Goal: Task Accomplishment & Management: Manage account settings

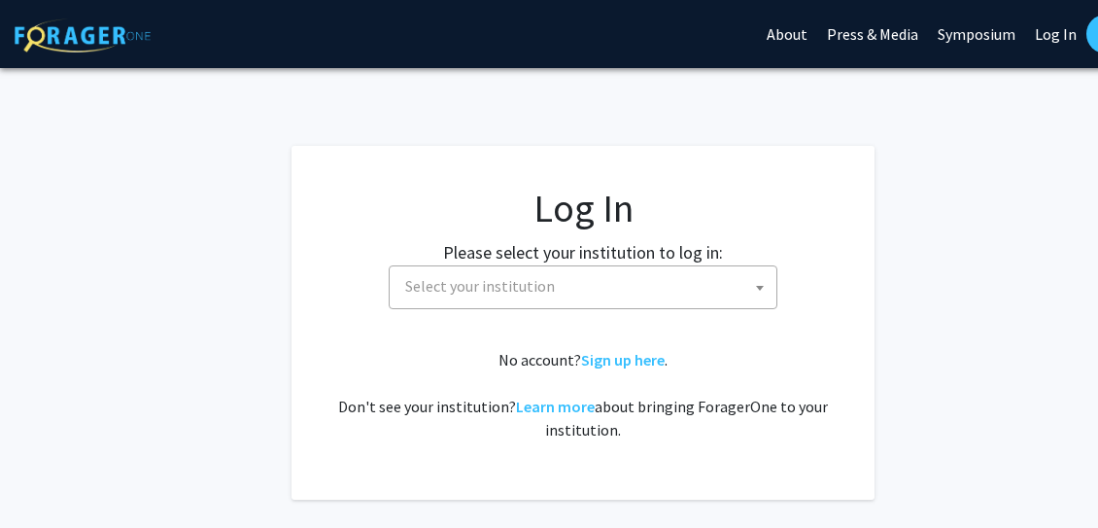
click at [523, 287] on span "Select your institution" at bounding box center [480, 285] width 150 height 19
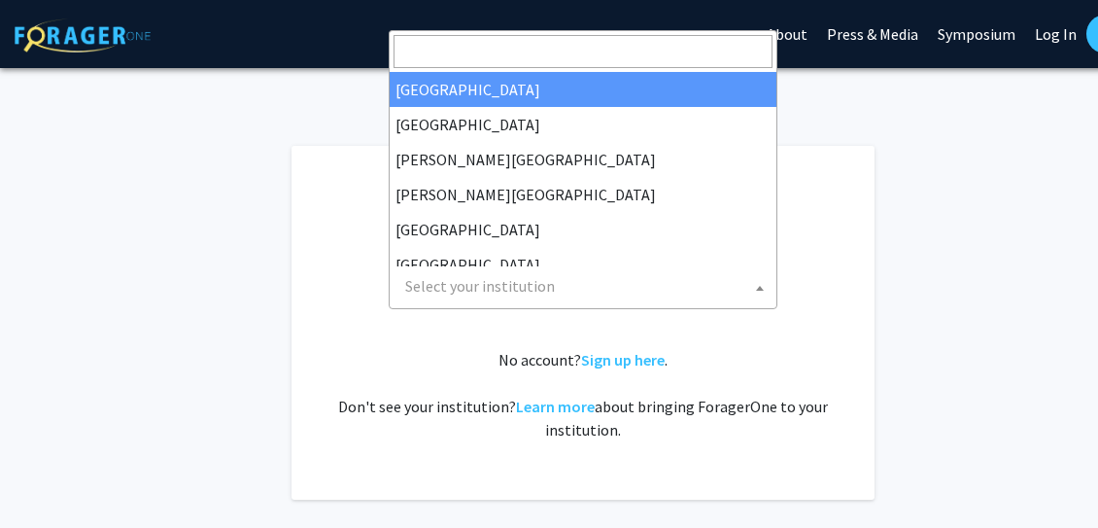
select select "34"
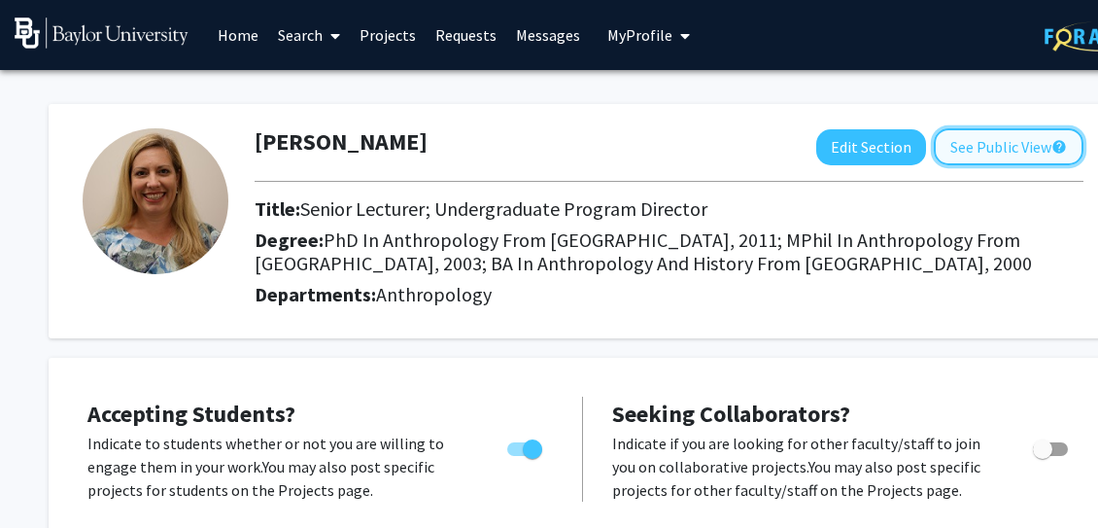
click at [993, 146] on button "See Public View help" at bounding box center [1009, 146] width 150 height 37
